Goal: Communication & Community: Share content

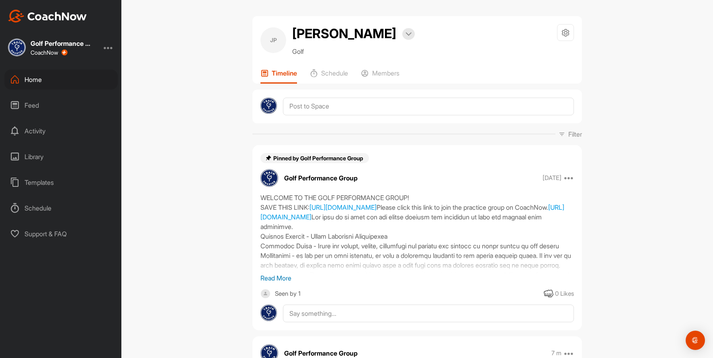
scroll to position [40, 0]
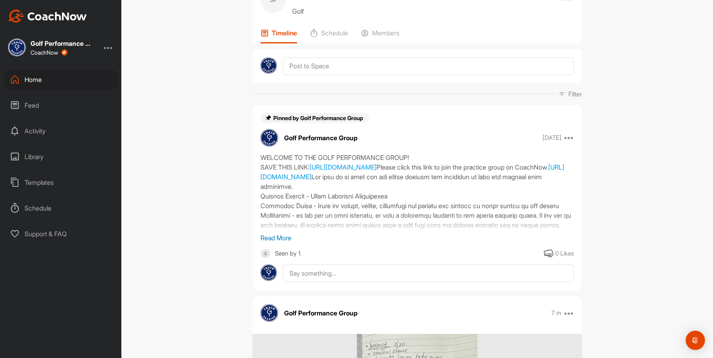
click at [32, 84] on div "Home" at bounding box center [60, 80] width 113 height 20
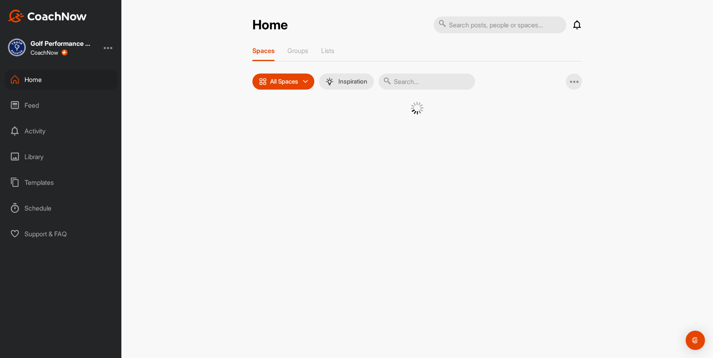
click at [404, 82] on input "text" at bounding box center [427, 82] width 97 height 16
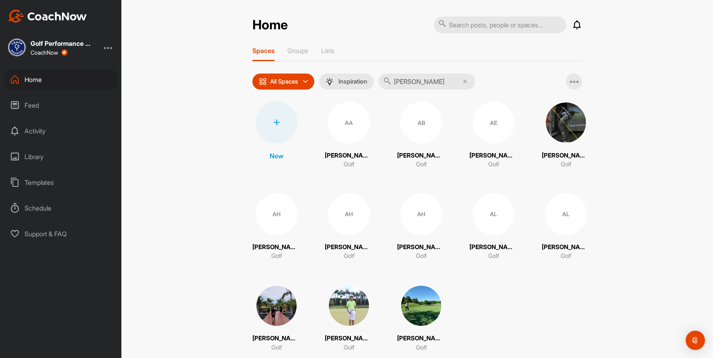
click at [409, 83] on input "[PERSON_NAME]" at bounding box center [427, 82] width 97 height 16
click at [423, 82] on input "[PERSON_NAME]" at bounding box center [427, 82] width 97 height 16
type input "[PERSON_NAME]"
click at [465, 82] on icon at bounding box center [465, 82] width 4 height 4
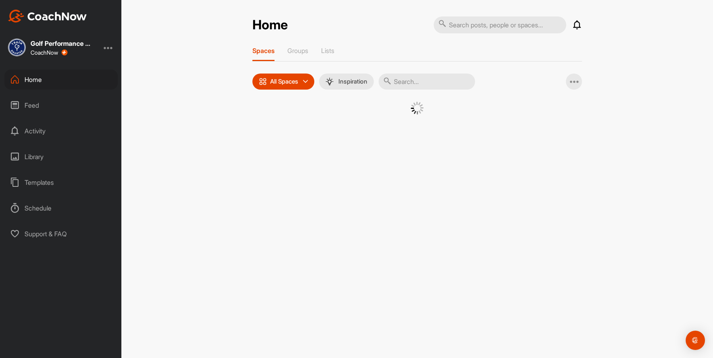
click at [438, 79] on input "text" at bounding box center [427, 82] width 97 height 16
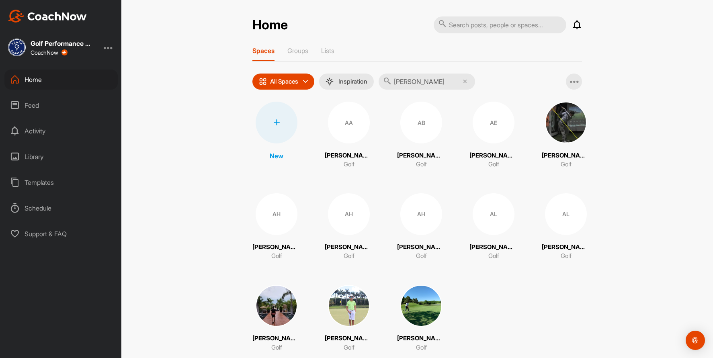
type input "[PERSON_NAME]"
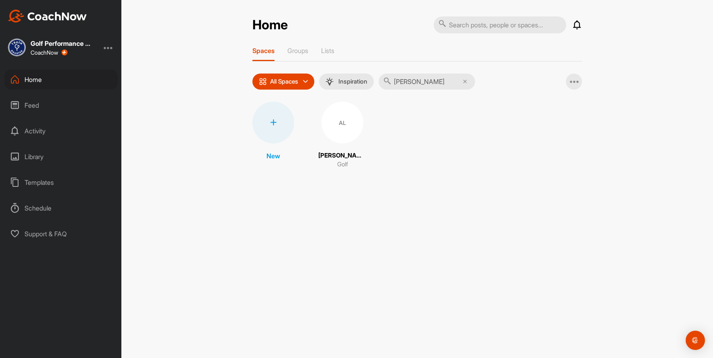
click at [349, 135] on div "AL" at bounding box center [343, 123] width 42 height 42
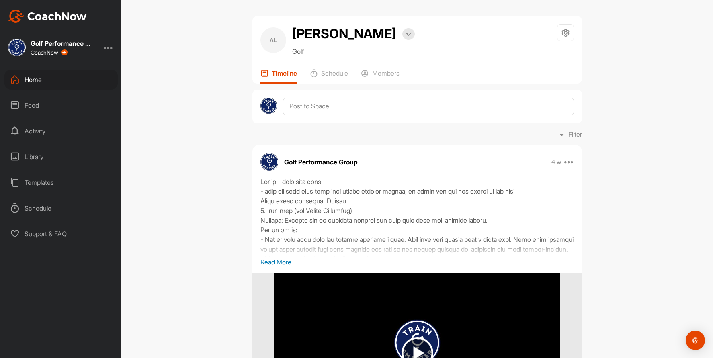
click at [286, 265] on p "Read More" at bounding box center [418, 262] width 314 height 10
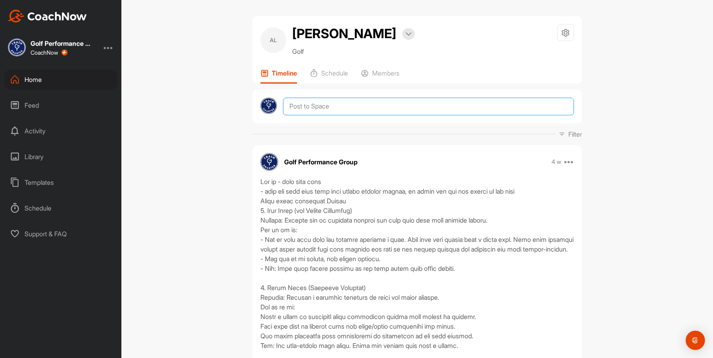
click at [324, 112] on textarea at bounding box center [428, 107] width 291 height 18
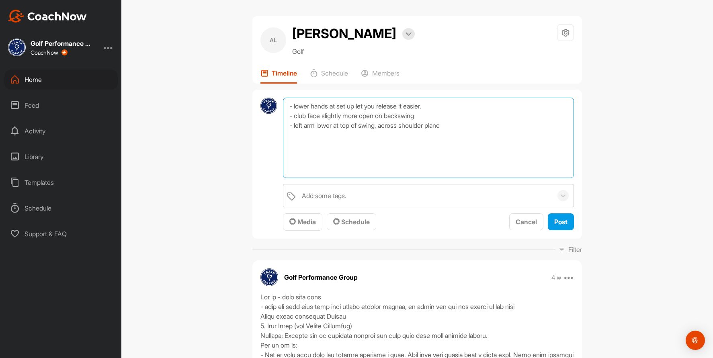
click at [487, 126] on textarea "- lower hands at set up let you release it easier. - club face slightly more op…" at bounding box center [428, 138] width 291 height 80
click at [469, 126] on textarea "- lower hands at set up let you release it easier. - club face slightly more op…" at bounding box center [428, 138] width 291 height 80
click at [373, 139] on textarea "- lower hands at set up let you release it easier. - club face slightly more op…" at bounding box center [428, 138] width 291 height 80
type textarea "- lower hands at set up let you release it easier. - club face slightly more op…"
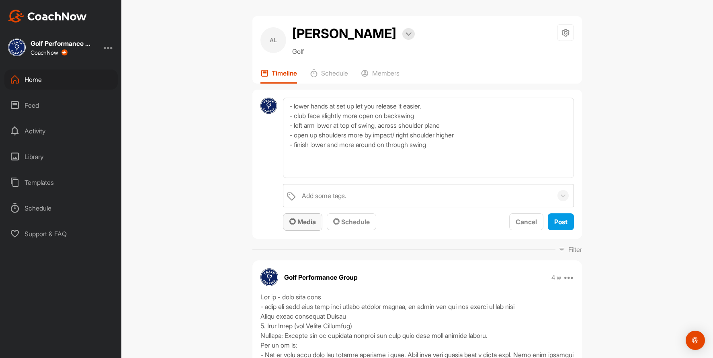
click at [304, 228] on button "Media" at bounding box center [302, 222] width 39 height 17
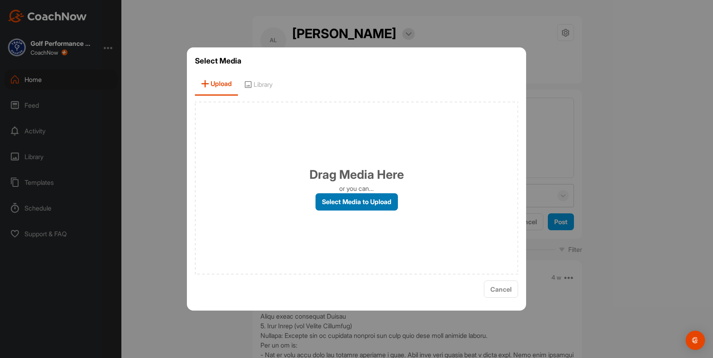
click at [335, 206] on label "Select Media to Upload" at bounding box center [357, 201] width 82 height 17
click at [0, 0] on input "Select Media to Upload" at bounding box center [0, 0] width 0 height 0
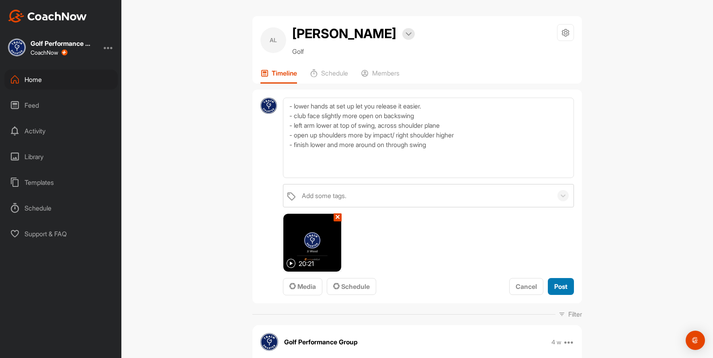
click at [559, 282] on div "Post" at bounding box center [561, 287] width 13 height 10
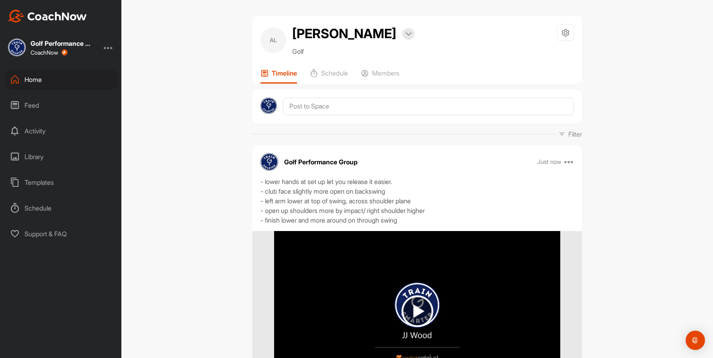
click at [49, 81] on div "Home" at bounding box center [60, 80] width 113 height 20
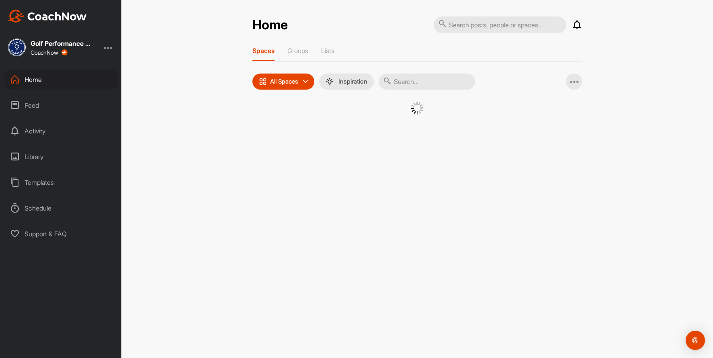
click at [418, 81] on input "text" at bounding box center [427, 82] width 97 height 16
type input "[PERSON_NAME]"
click at [334, 130] on div "FO" at bounding box center [343, 123] width 42 height 42
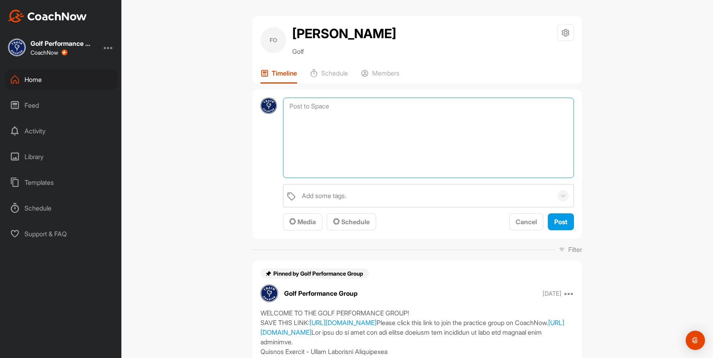
click at [322, 102] on textarea at bounding box center [428, 138] width 291 height 80
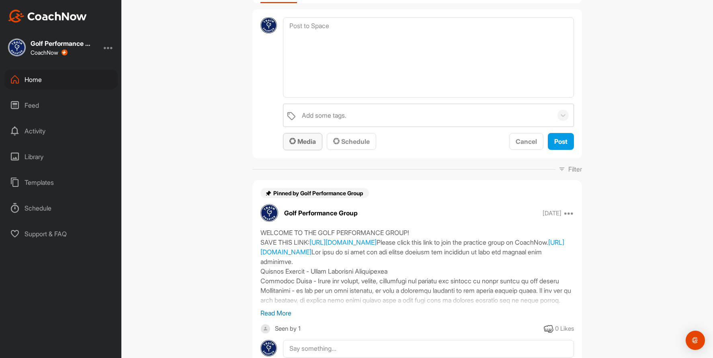
click at [304, 148] on button "Media" at bounding box center [302, 141] width 39 height 17
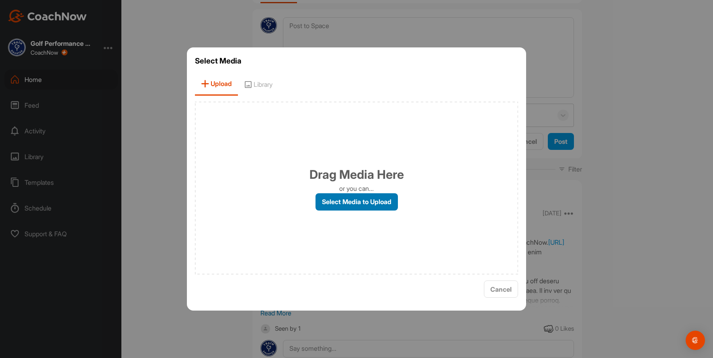
click at [352, 202] on label "Select Media to Upload" at bounding box center [357, 201] width 82 height 17
click at [0, 0] on input "Select Media to Upload" at bounding box center [0, 0] width 0 height 0
click at [504, 288] on span "Cancel" at bounding box center [501, 290] width 21 height 8
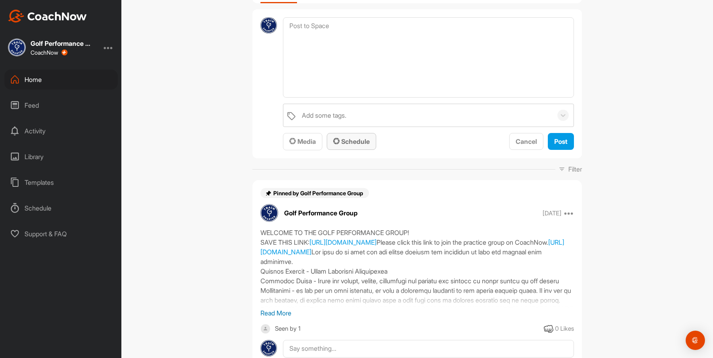
scroll to position [0, 0]
